Goal: Task Accomplishment & Management: Use online tool/utility

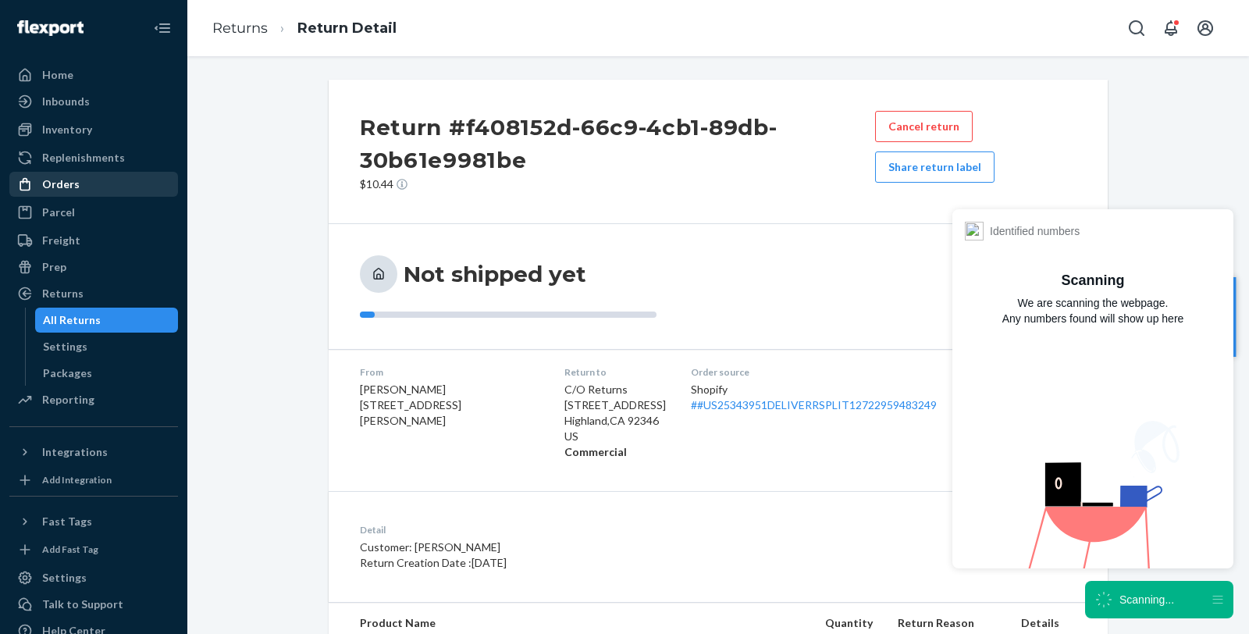
click at [62, 186] on div "Orders" at bounding box center [60, 184] width 37 height 16
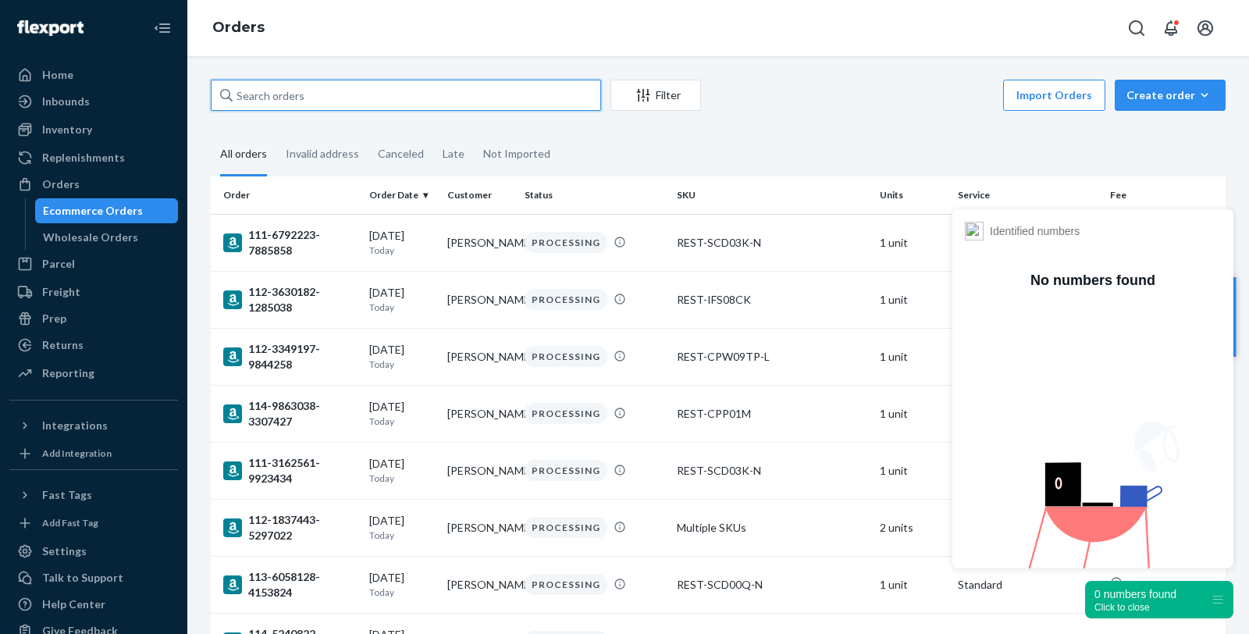
click at [340, 98] on input "text" at bounding box center [406, 95] width 390 height 31
click at [342, 91] on input "text" at bounding box center [406, 95] width 390 height 31
click at [245, 91] on input "text" at bounding box center [406, 95] width 390 height 31
paste input "US25340842"
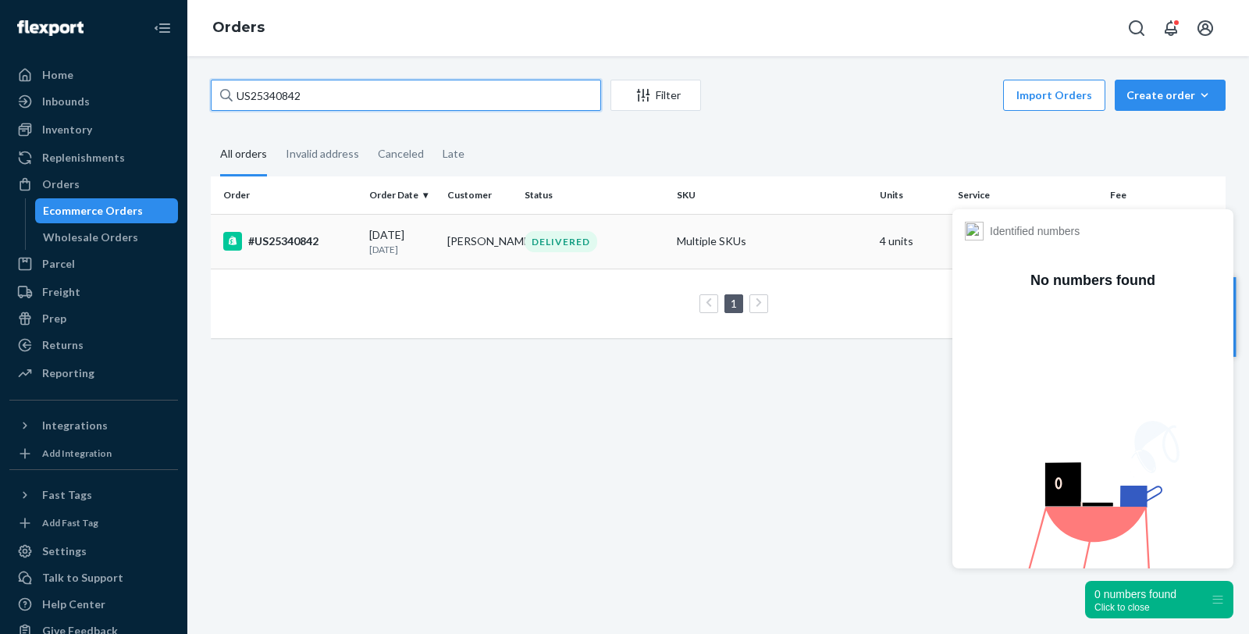
type input "US25340842"
click at [300, 239] on div "#US25340842" at bounding box center [289, 241] width 133 height 19
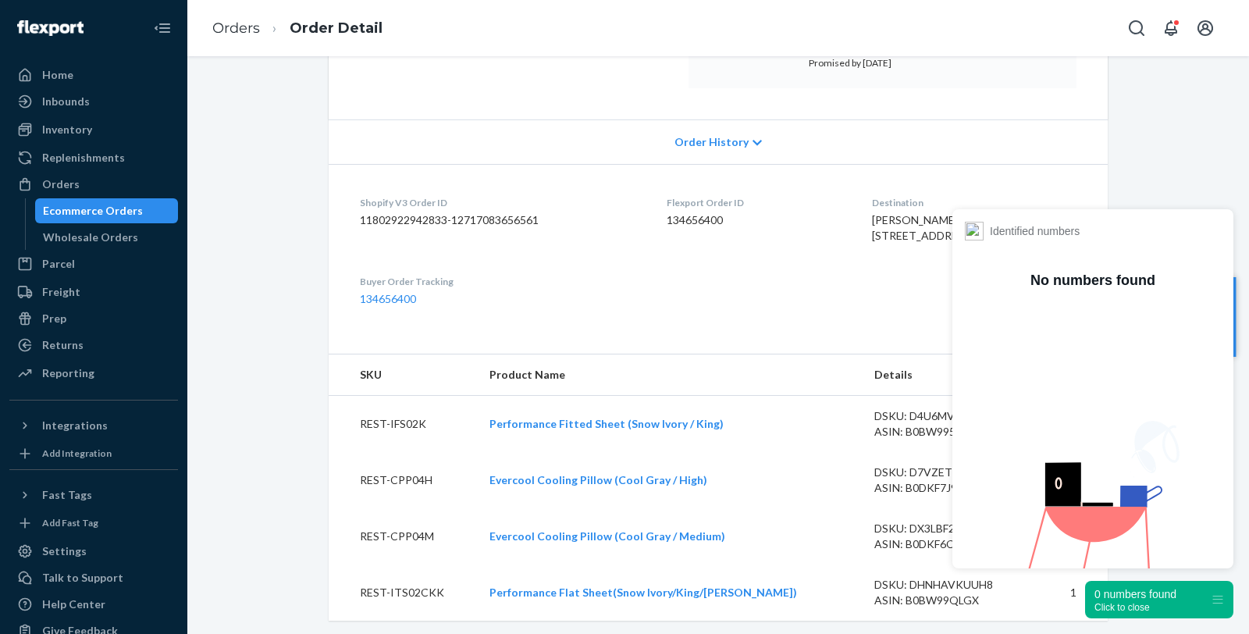
scroll to position [433, 0]
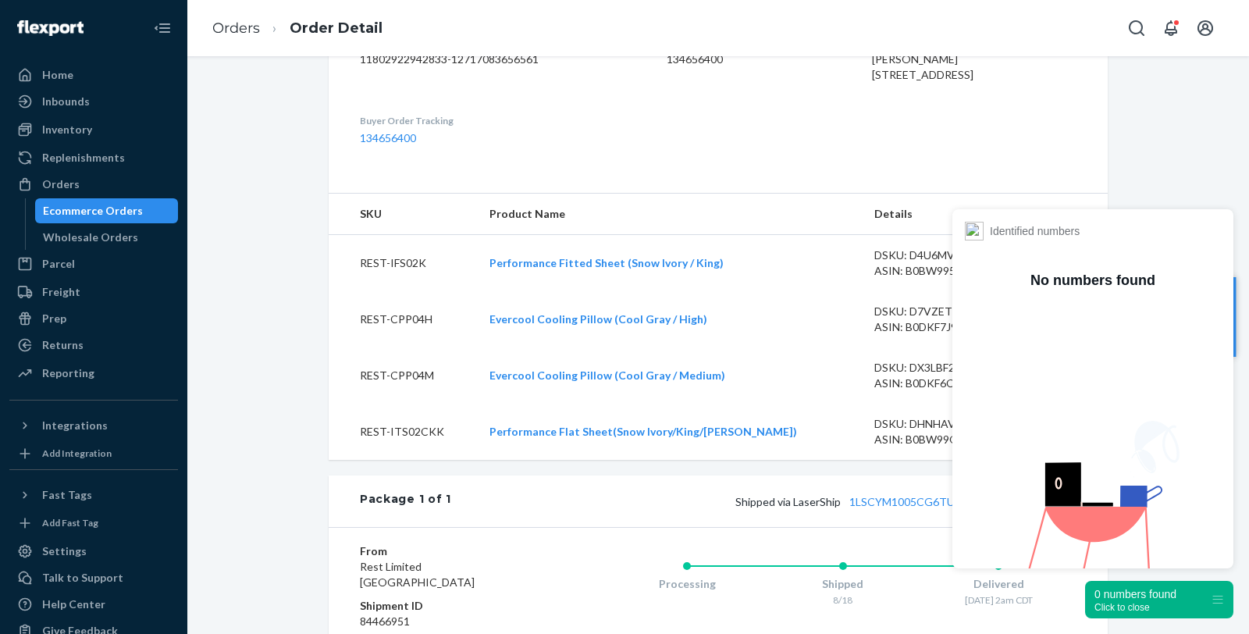
click at [1121, 606] on div "Click to close" at bounding box center [1135, 607] width 82 height 11
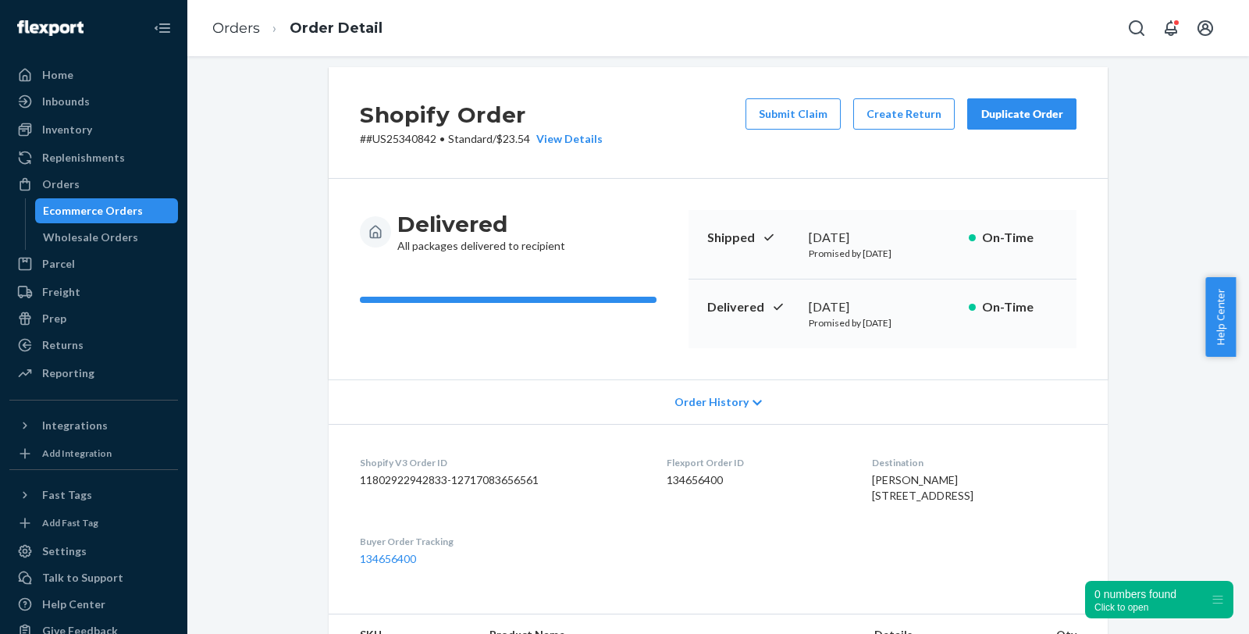
scroll to position [0, 0]
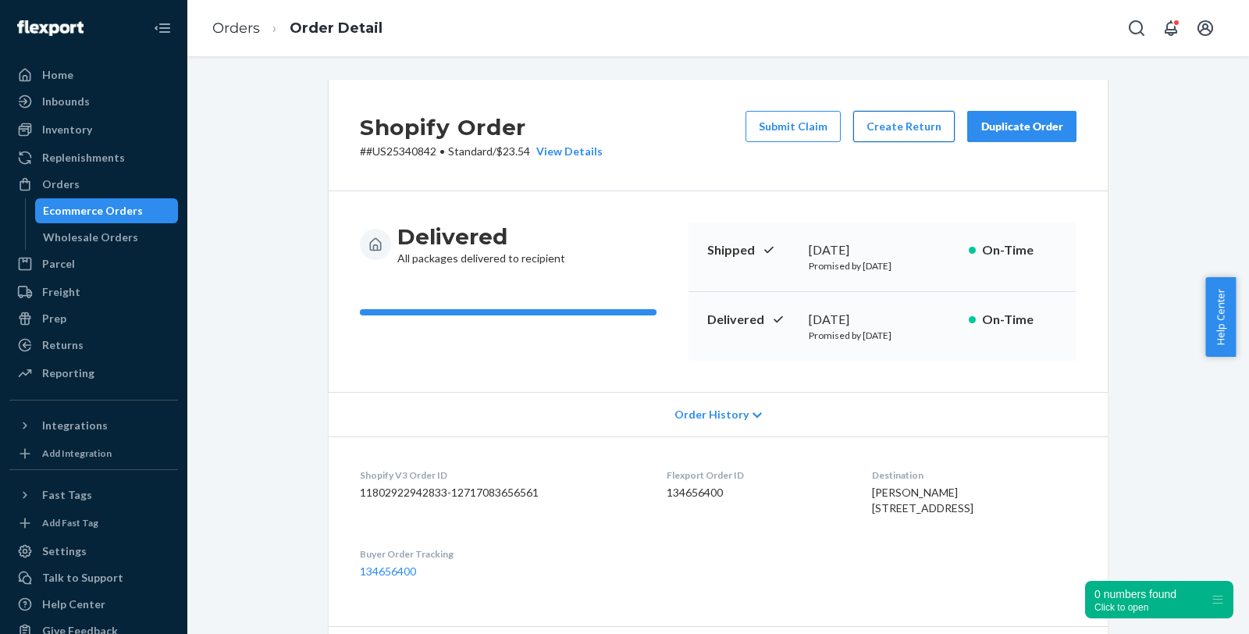
click at [900, 123] on button "Create Return" at bounding box center [903, 126] width 101 height 31
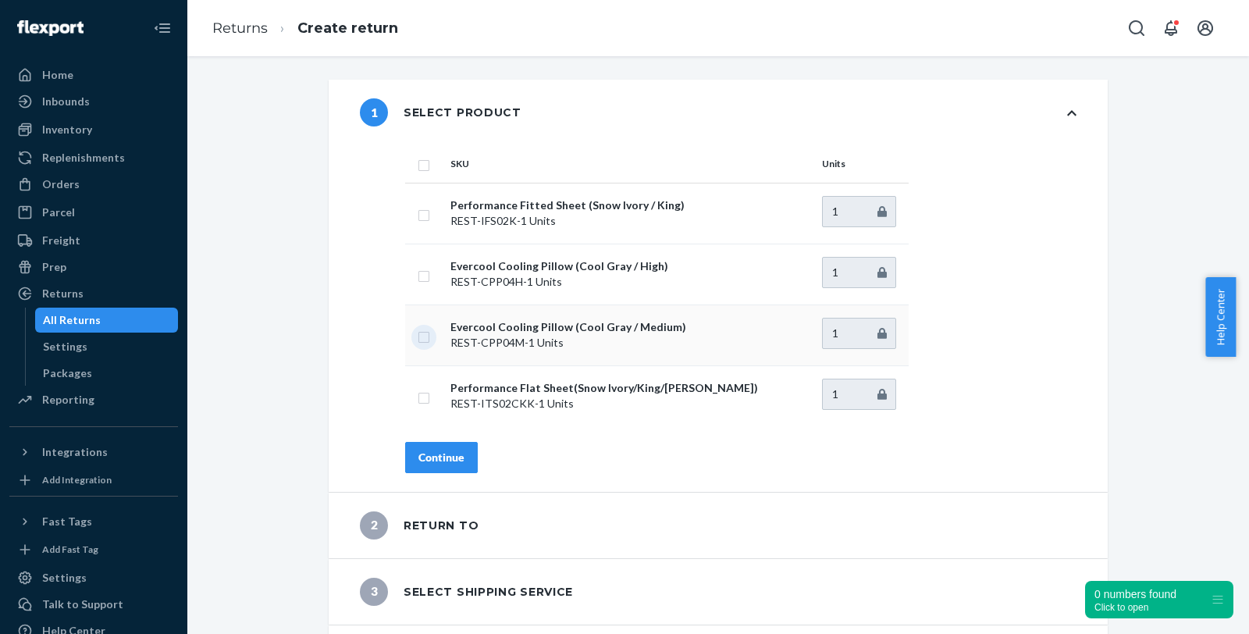
click at [419, 334] on input "checkbox" at bounding box center [424, 335] width 12 height 16
checkbox input "true"
click at [447, 464] on button "Continue" at bounding box center [441, 457] width 73 height 31
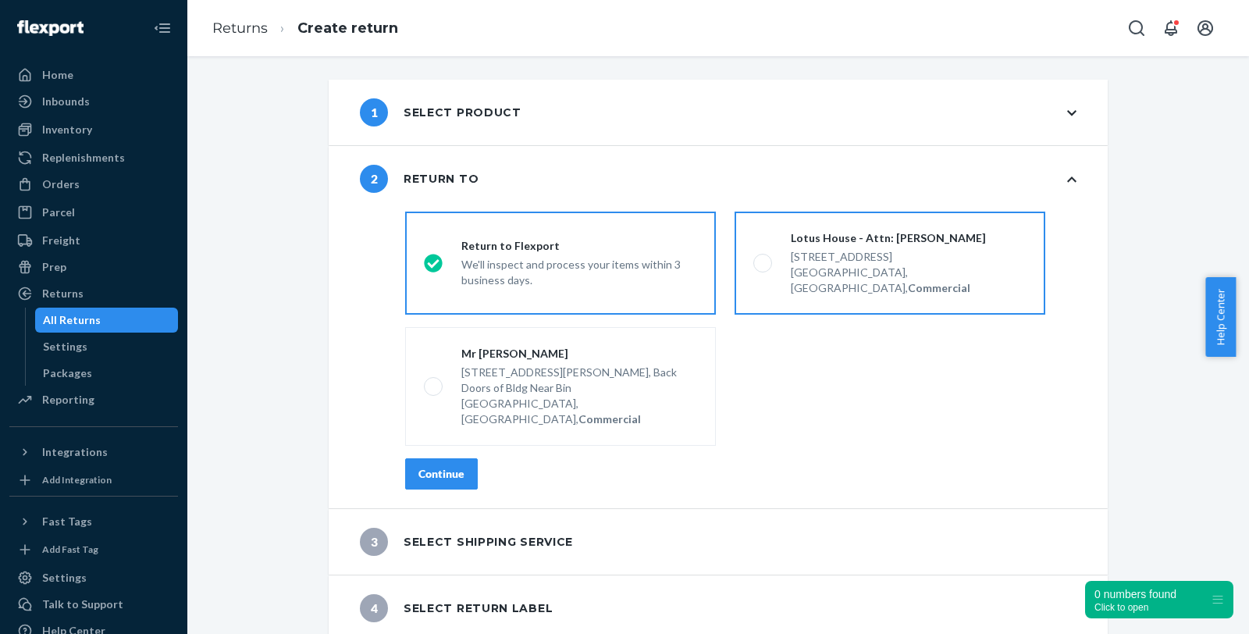
click at [822, 280] on label "Lotus House - Attn: [PERSON_NAME] [STREET_ADDRESS], Commercial" at bounding box center [889, 263] width 311 height 103
click at [763, 268] on input "Lotus House - Attn: [PERSON_NAME] [STREET_ADDRESS], Commercial" at bounding box center [758, 263] width 10 height 10
radio input "true"
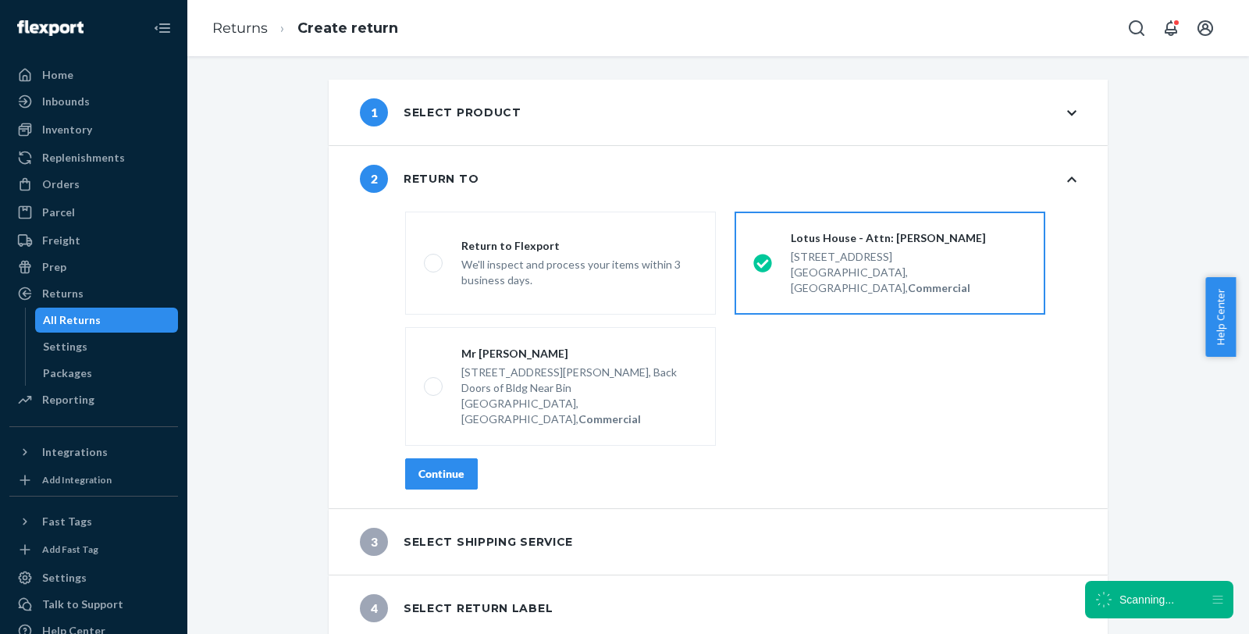
click at [443, 466] on div "Continue" at bounding box center [441, 474] width 46 height 16
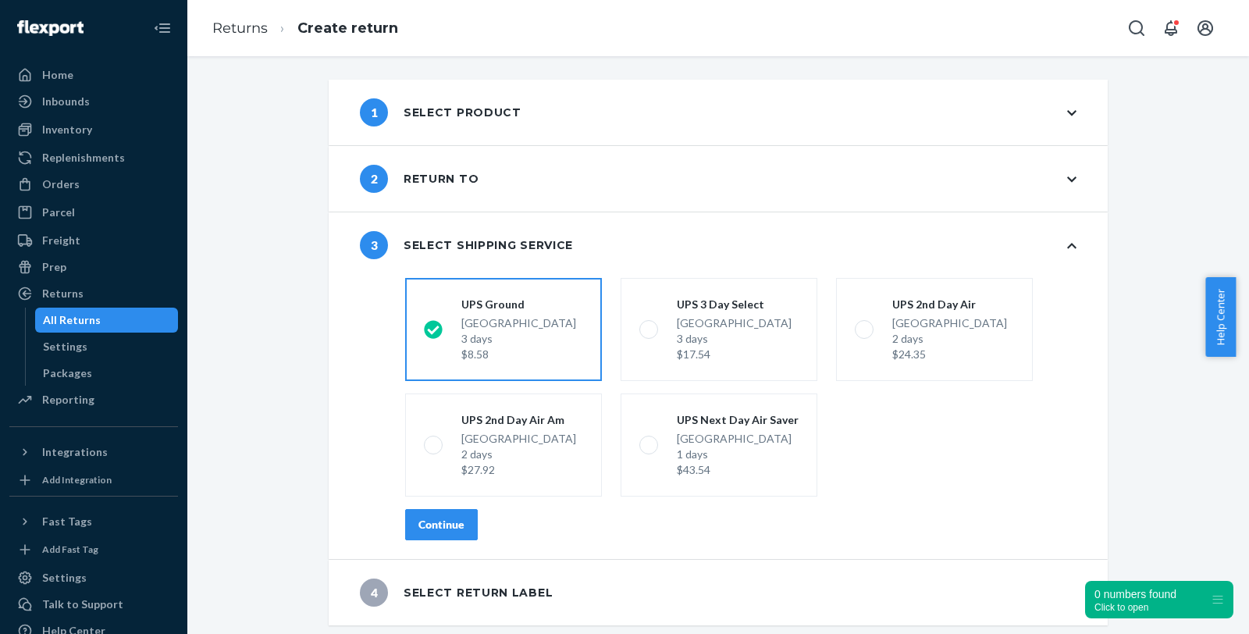
click at [445, 529] on div "Continue" at bounding box center [441, 525] width 46 height 16
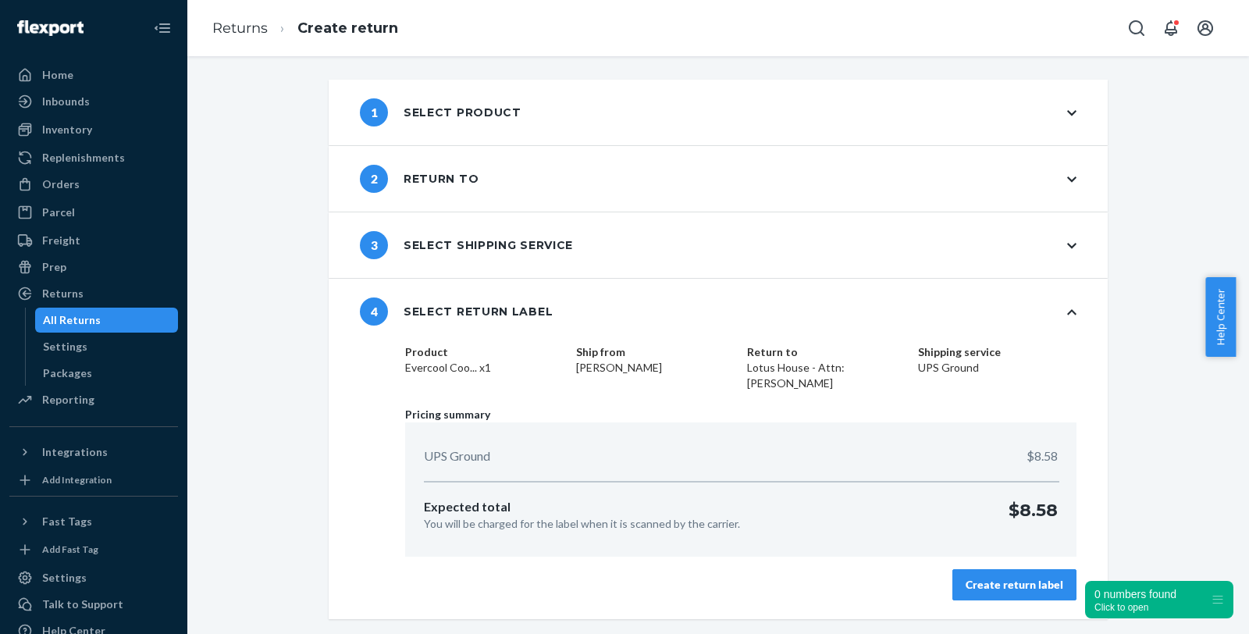
click at [1021, 585] on div "Create return label" at bounding box center [1014, 585] width 98 height 16
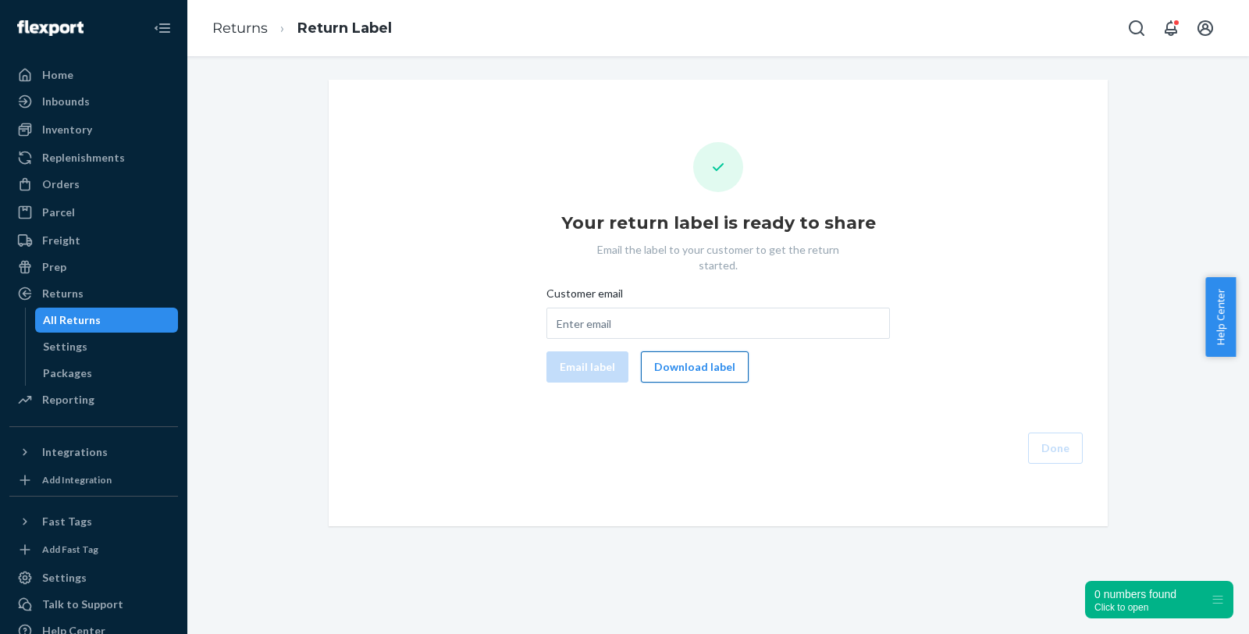
click at [706, 354] on button "Download label" at bounding box center [695, 366] width 108 height 31
